Goal: Submit feedback/report problem: Submit feedback/report problem

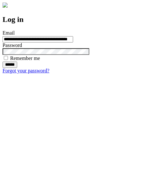
click at [17, 68] on input "******" at bounding box center [10, 65] width 15 height 6
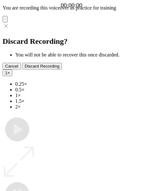
type input "**********"
